Goal: Navigation & Orientation: Find specific page/section

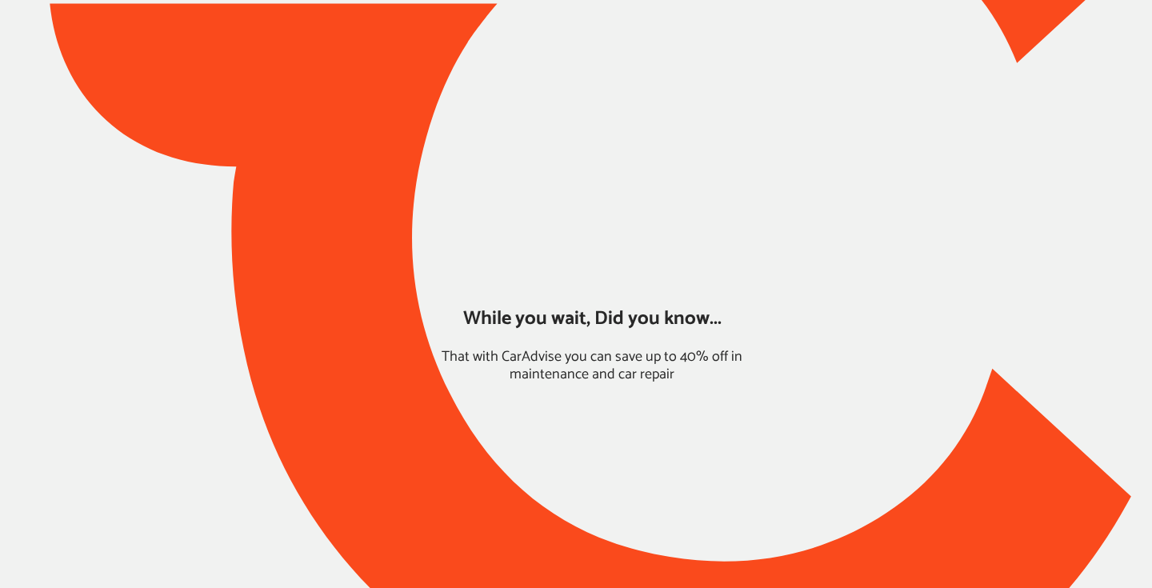
type input "*****"
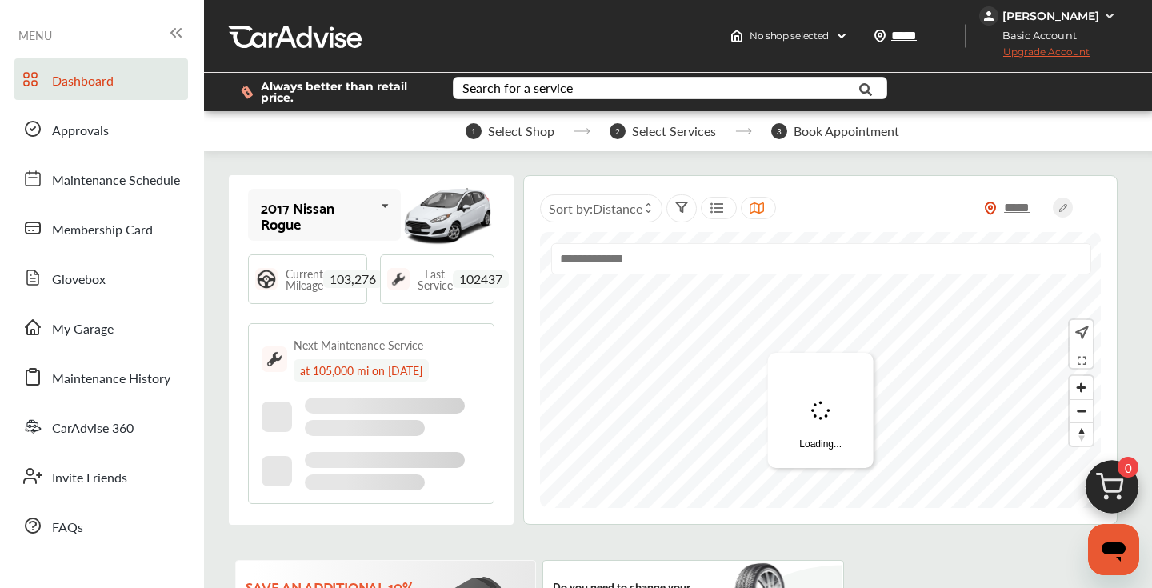
click at [1087, 18] on div "[PERSON_NAME]" at bounding box center [1050, 16] width 97 height 14
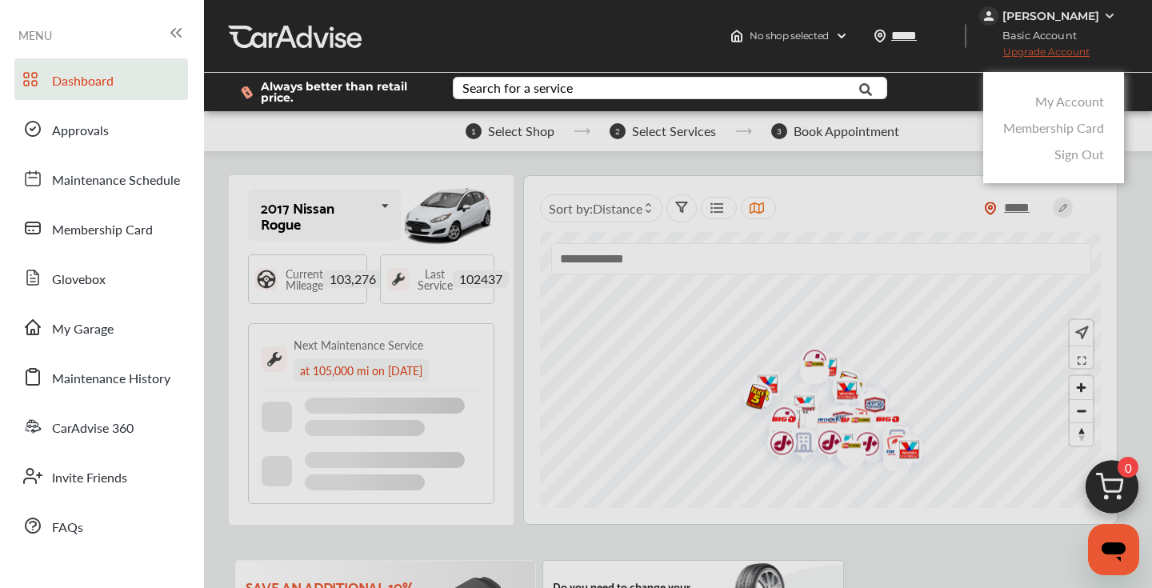
click at [1051, 98] on link "My Account" at bounding box center [1069, 101] width 69 height 18
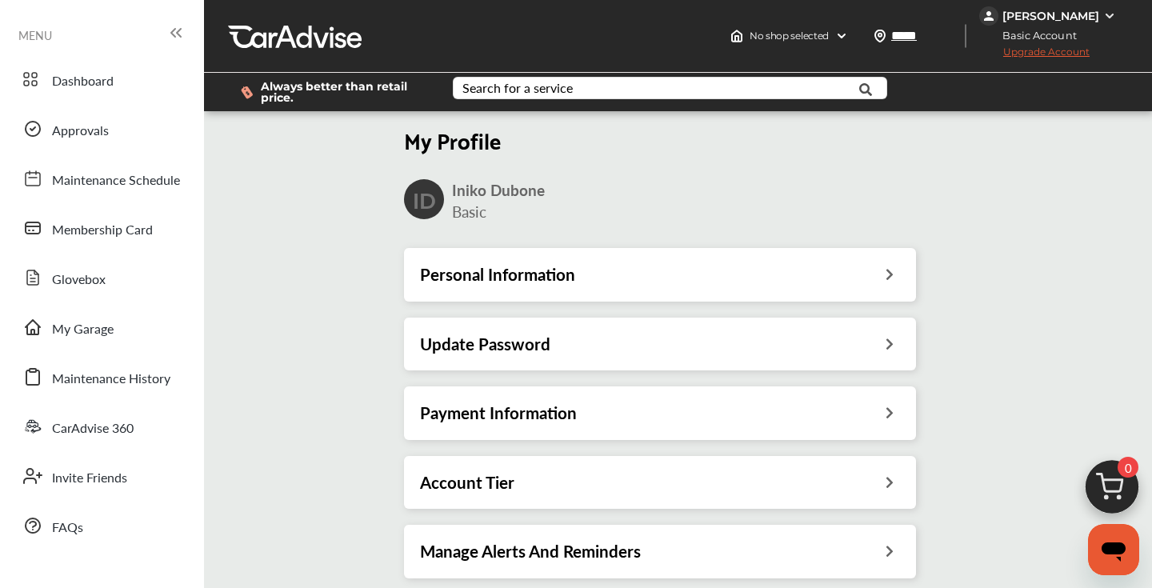
click at [660, 417] on div "Payment Information" at bounding box center [660, 412] width 480 height 21
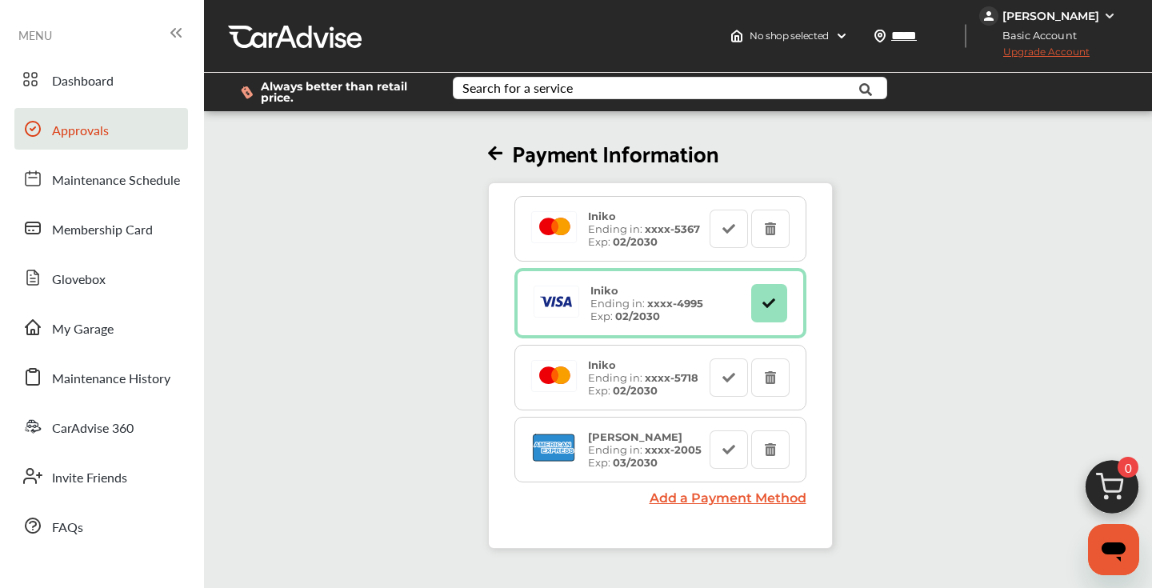
click at [71, 138] on span "Approvals" at bounding box center [80, 131] width 57 height 21
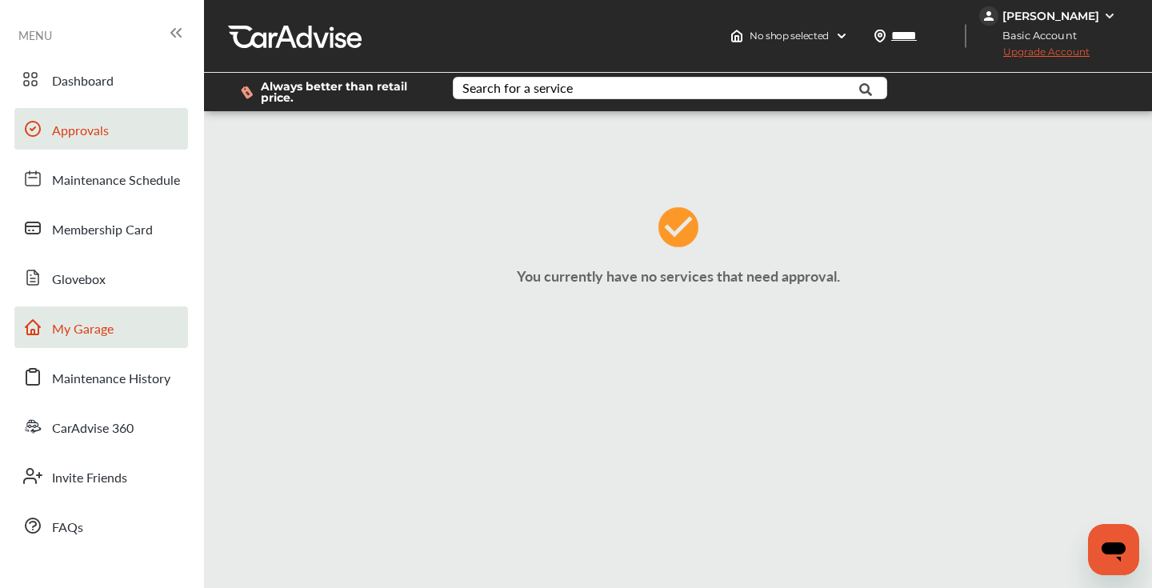
click at [78, 347] on link "My Garage" at bounding box center [101, 327] width 174 height 42
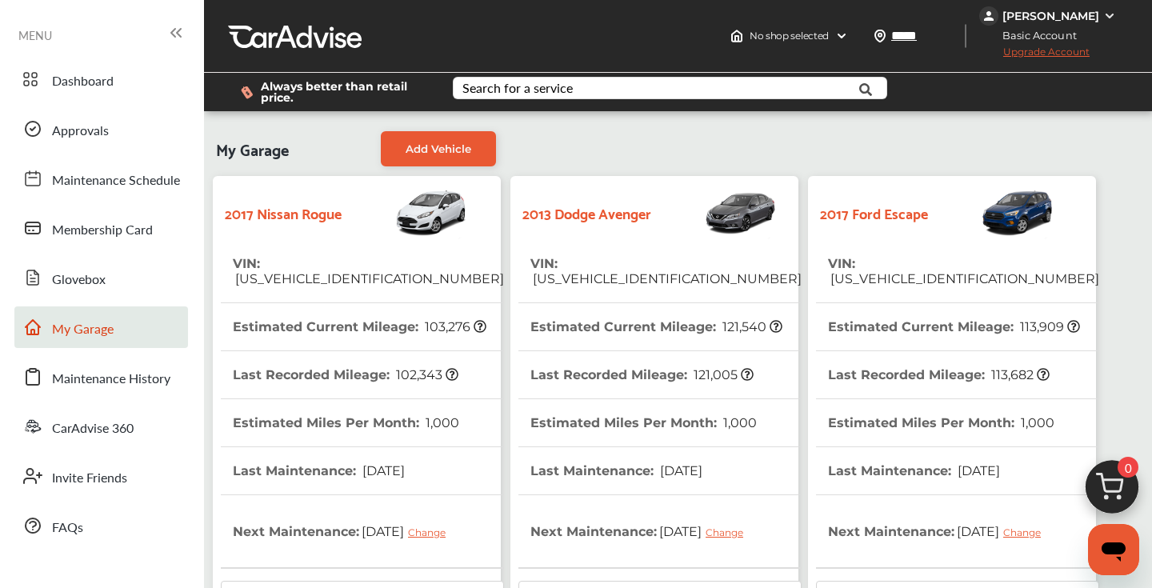
click at [440, 259] on tr "VIN : KNMAT2MTXHP594062" at bounding box center [362, 271] width 283 height 63
click at [126, 95] on link "Dashboard" at bounding box center [101, 79] width 174 height 42
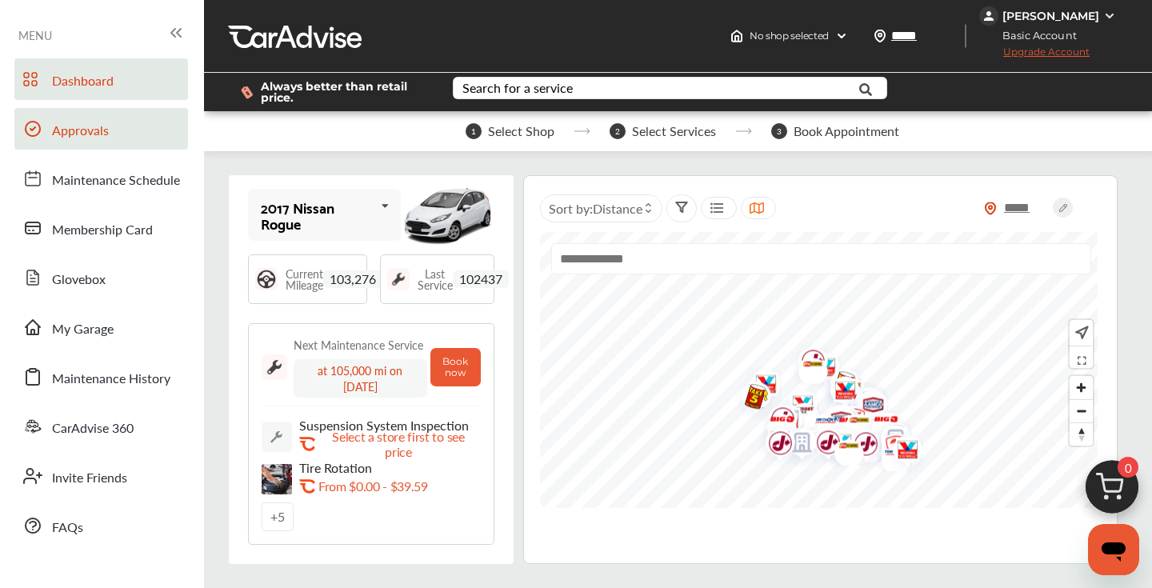
click at [106, 137] on span "Approvals" at bounding box center [80, 131] width 57 height 21
